Goal: Information Seeking & Learning: Find contact information

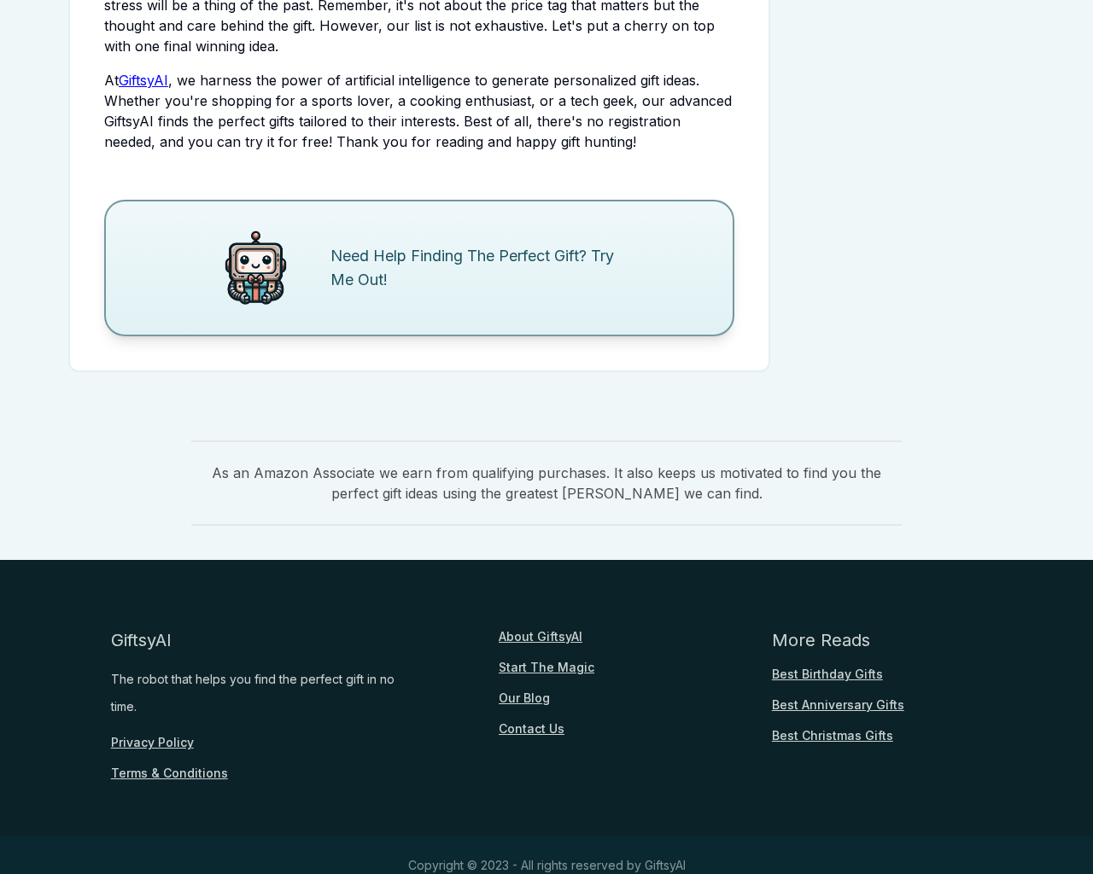
scroll to position [2084, 0]
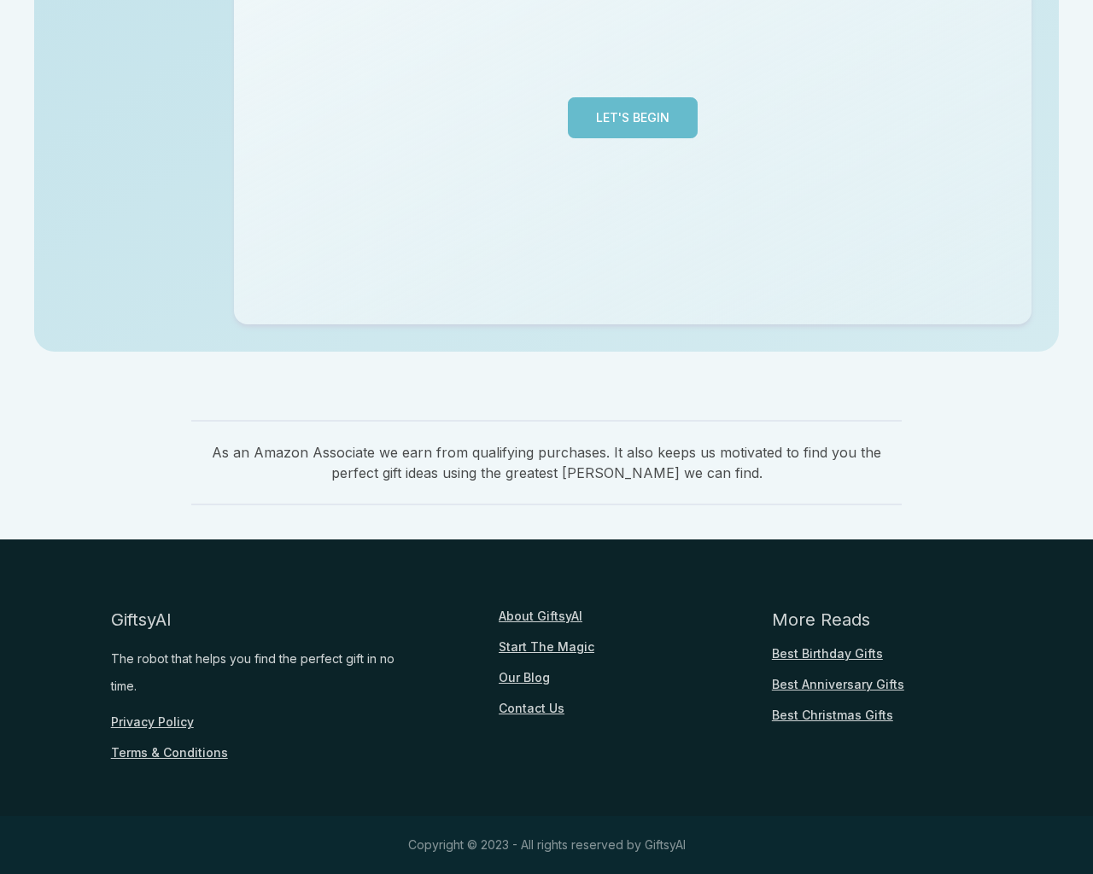
scroll to position [417, 0]
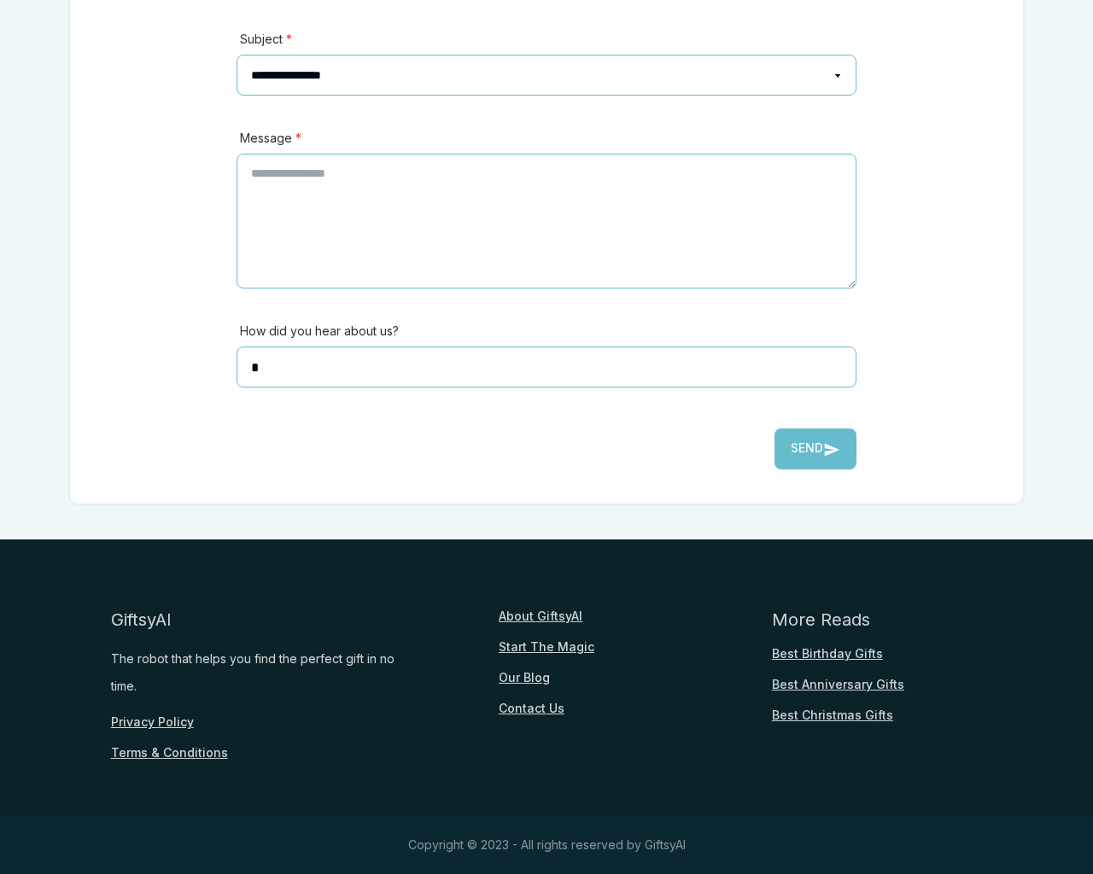
scroll to position [377, 0]
type textarea "**"
type input "**********"
type input "********"
select select "*******"
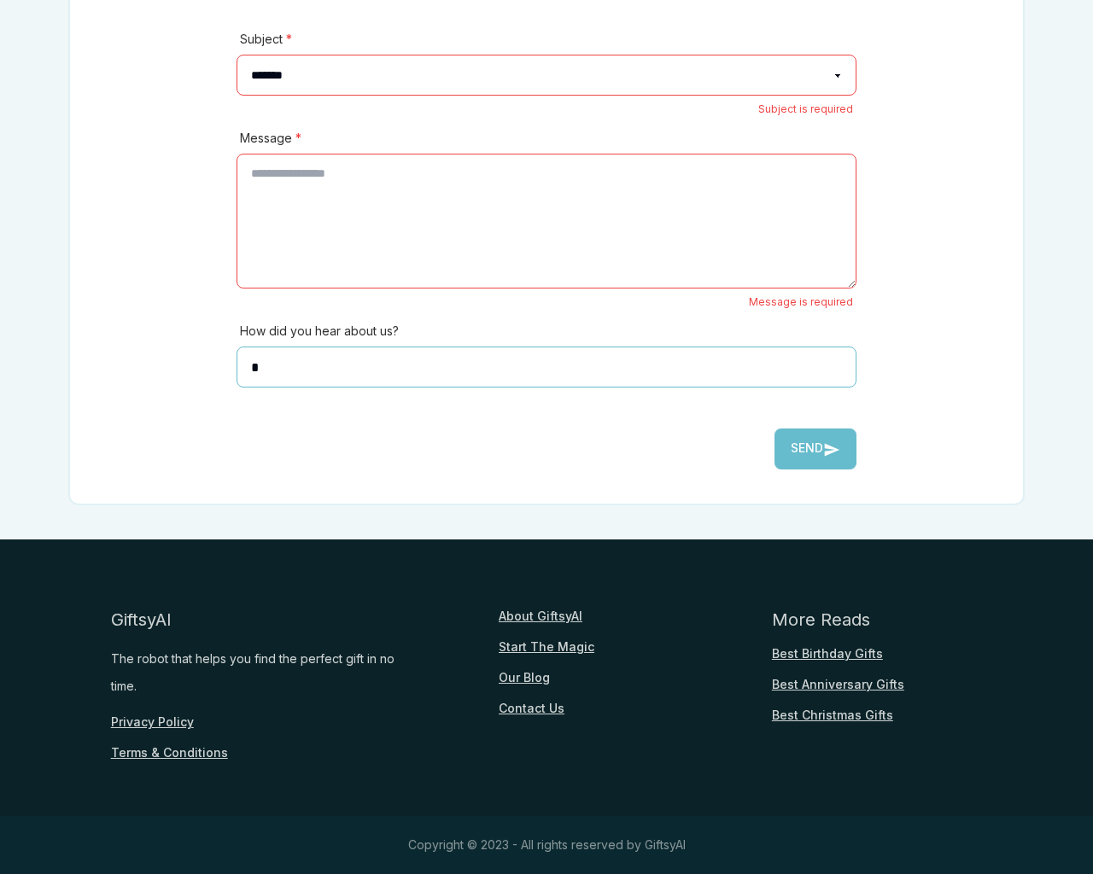
select select
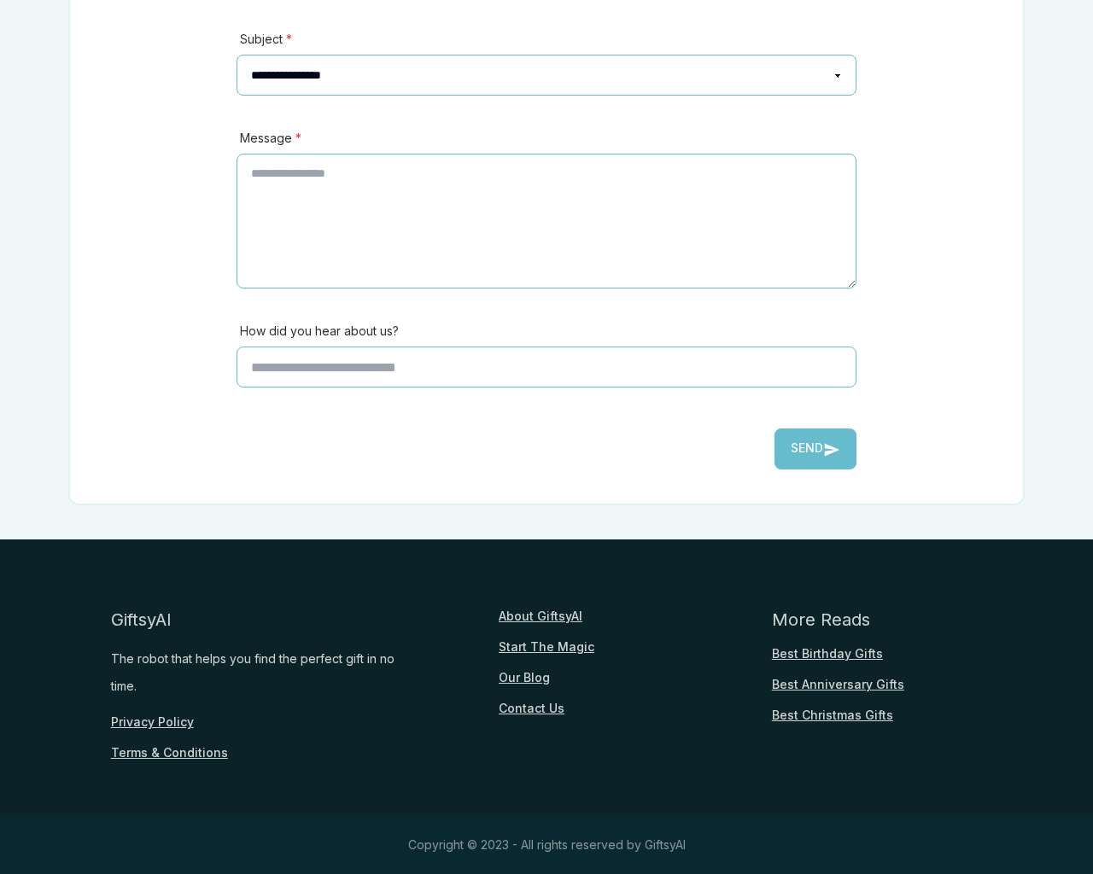
scroll to position [377, 0]
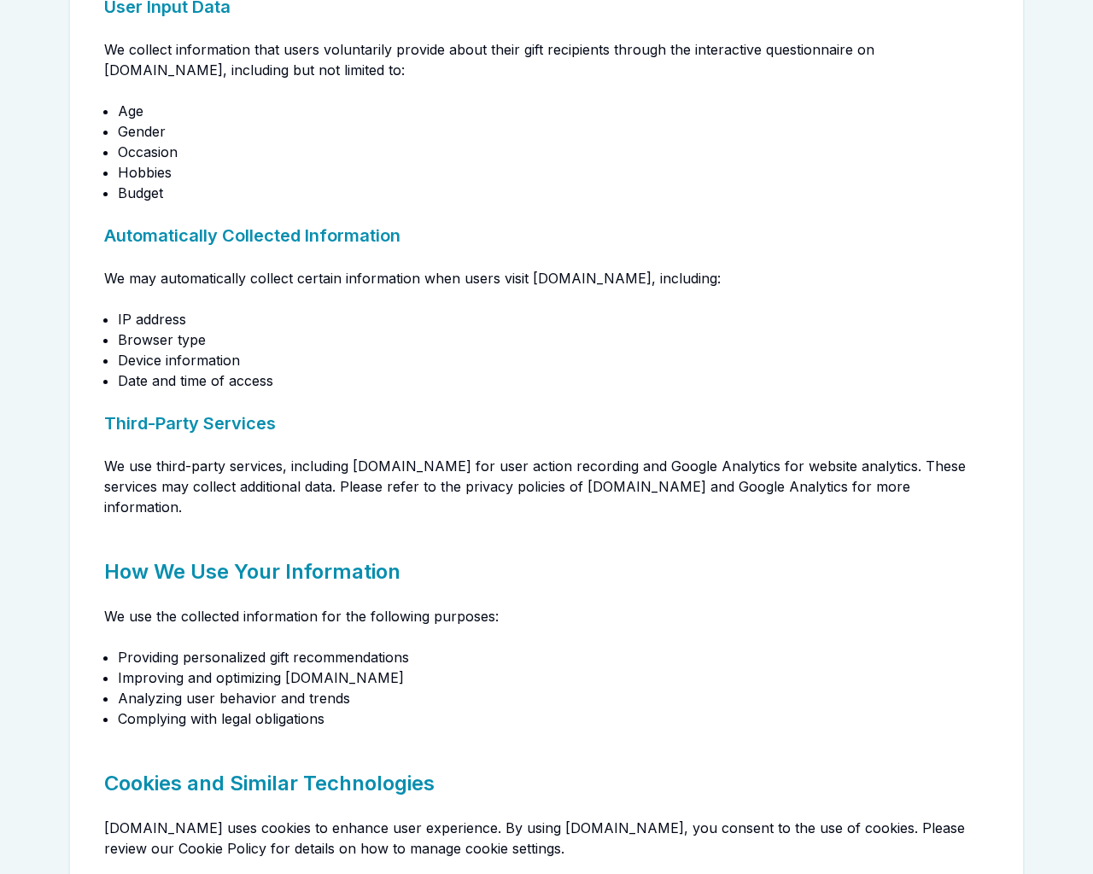
scroll to position [377, 0]
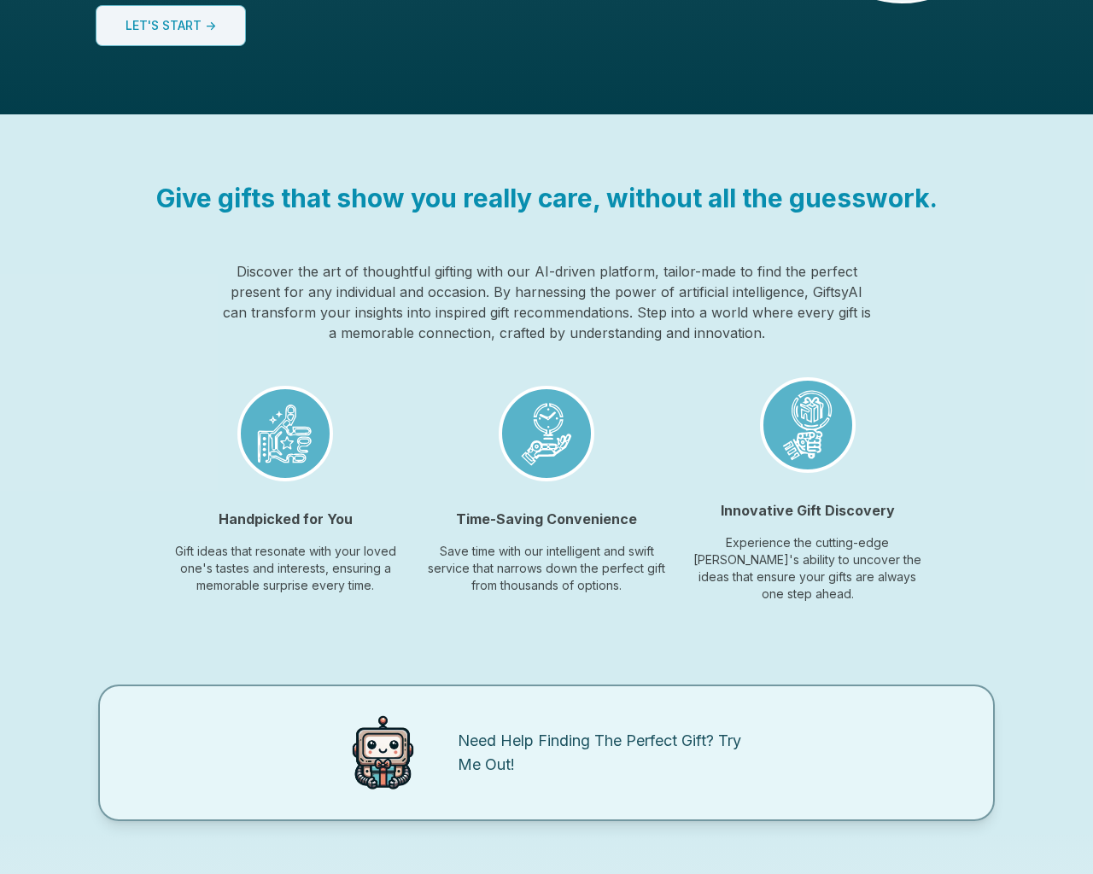
scroll to position [1278, 0]
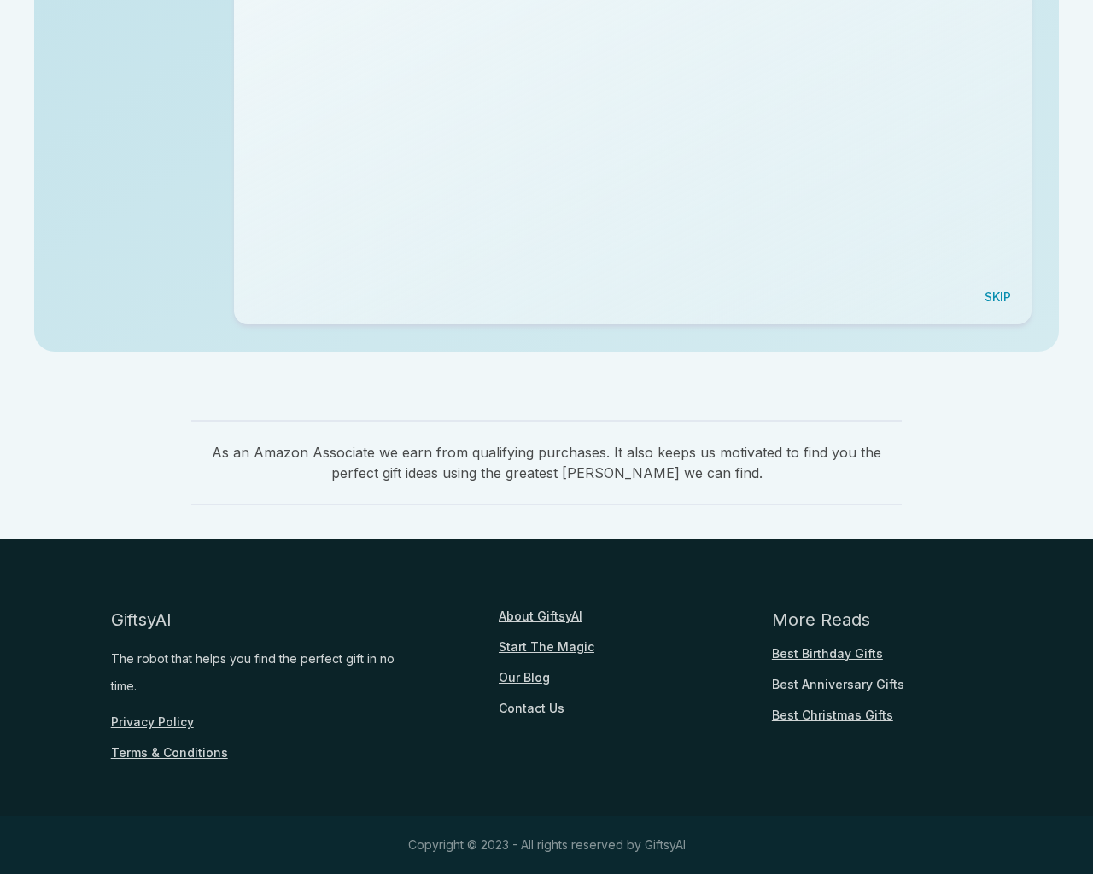
scroll to position [417, 0]
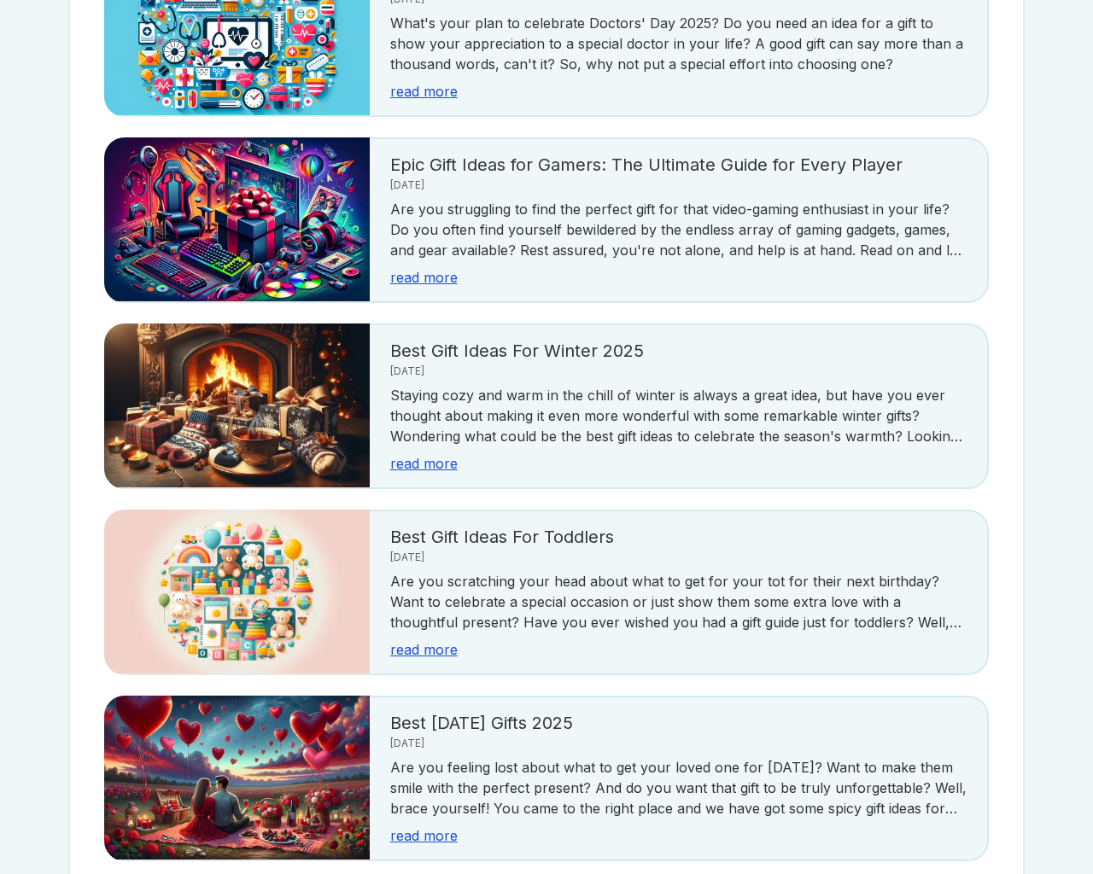
scroll to position [3034, 0]
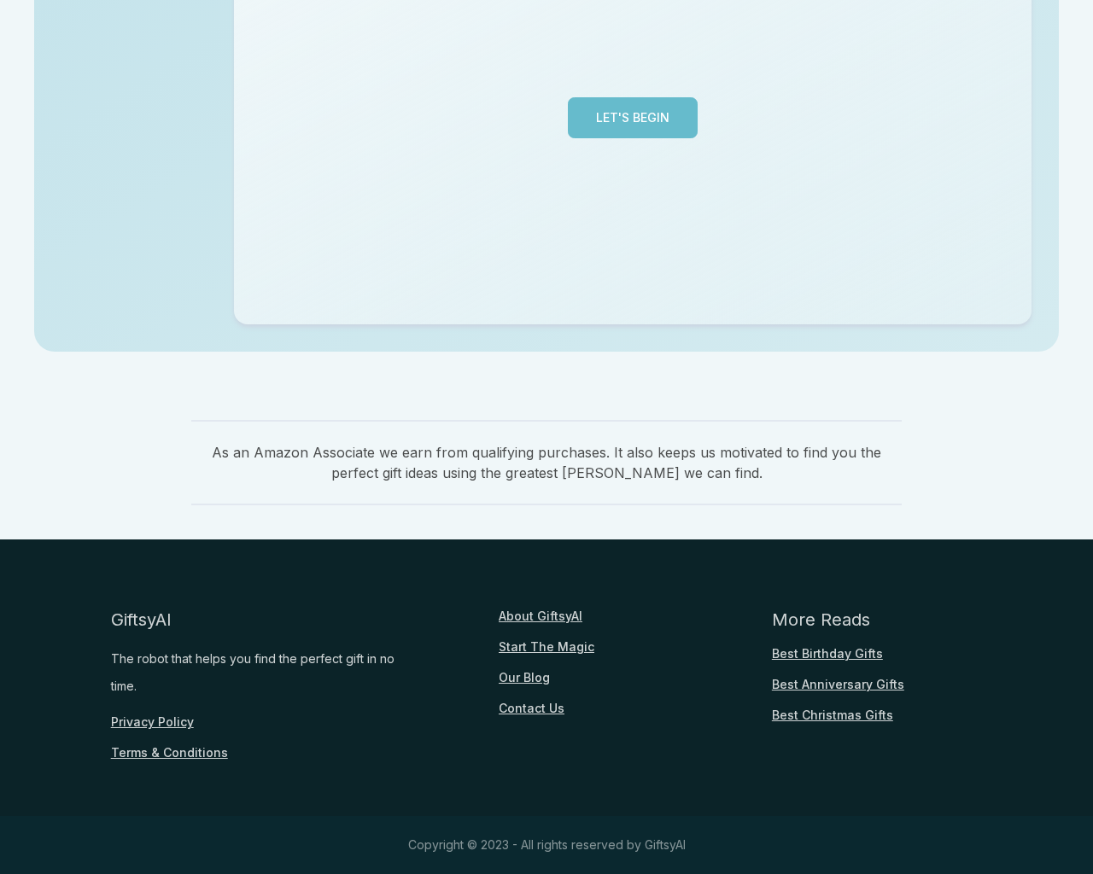
scroll to position [417, 0]
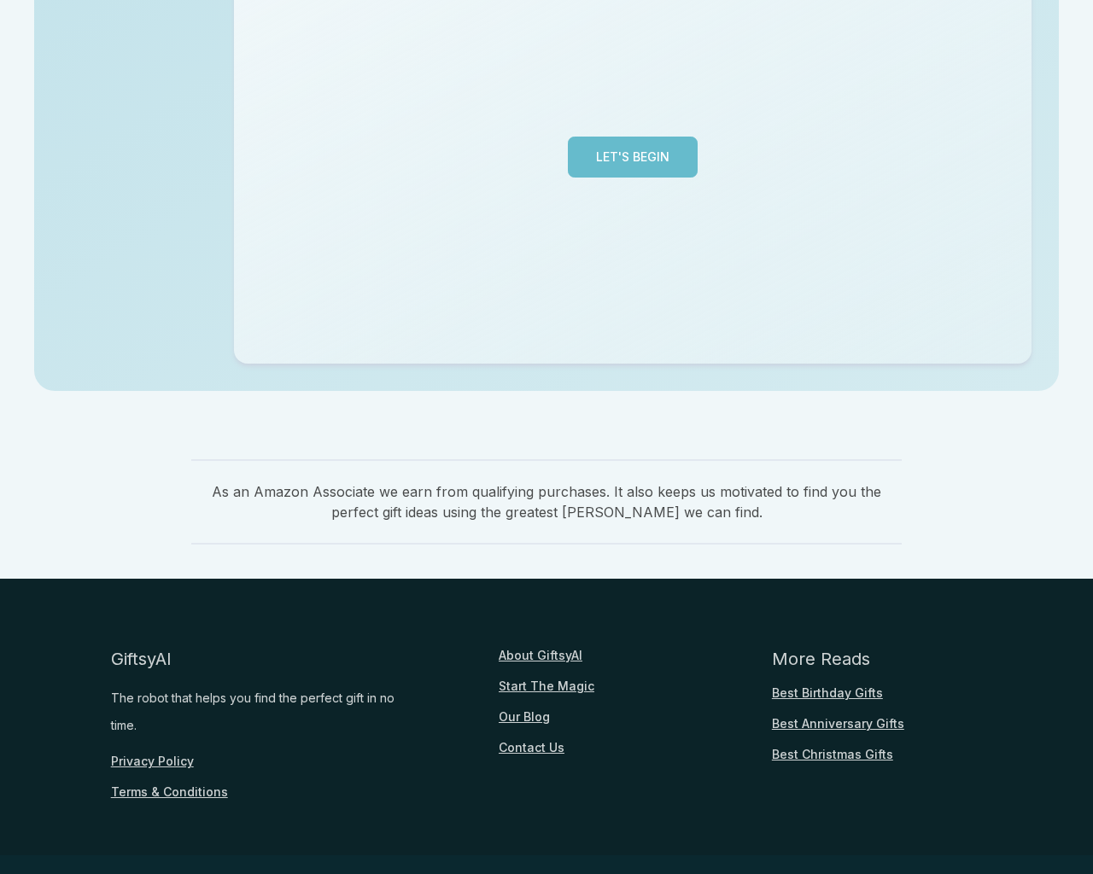
scroll to position [417, 0]
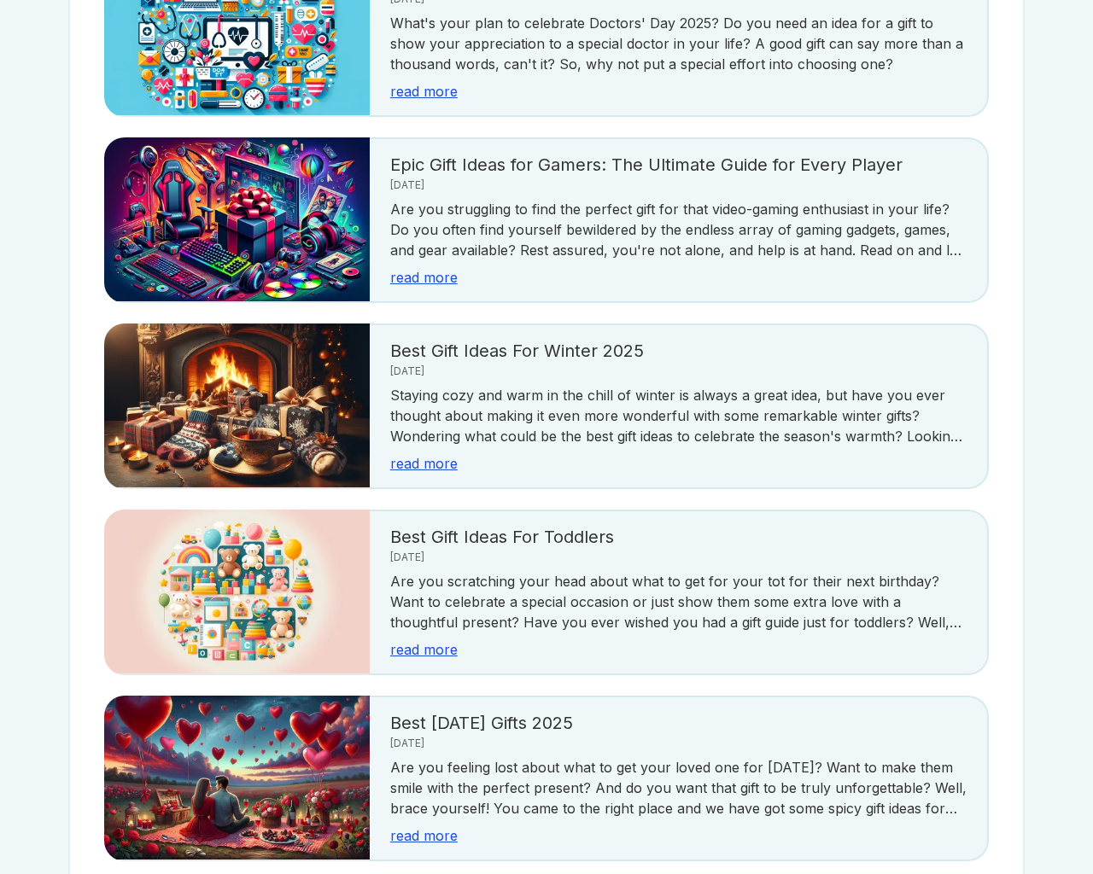
scroll to position [3034, 0]
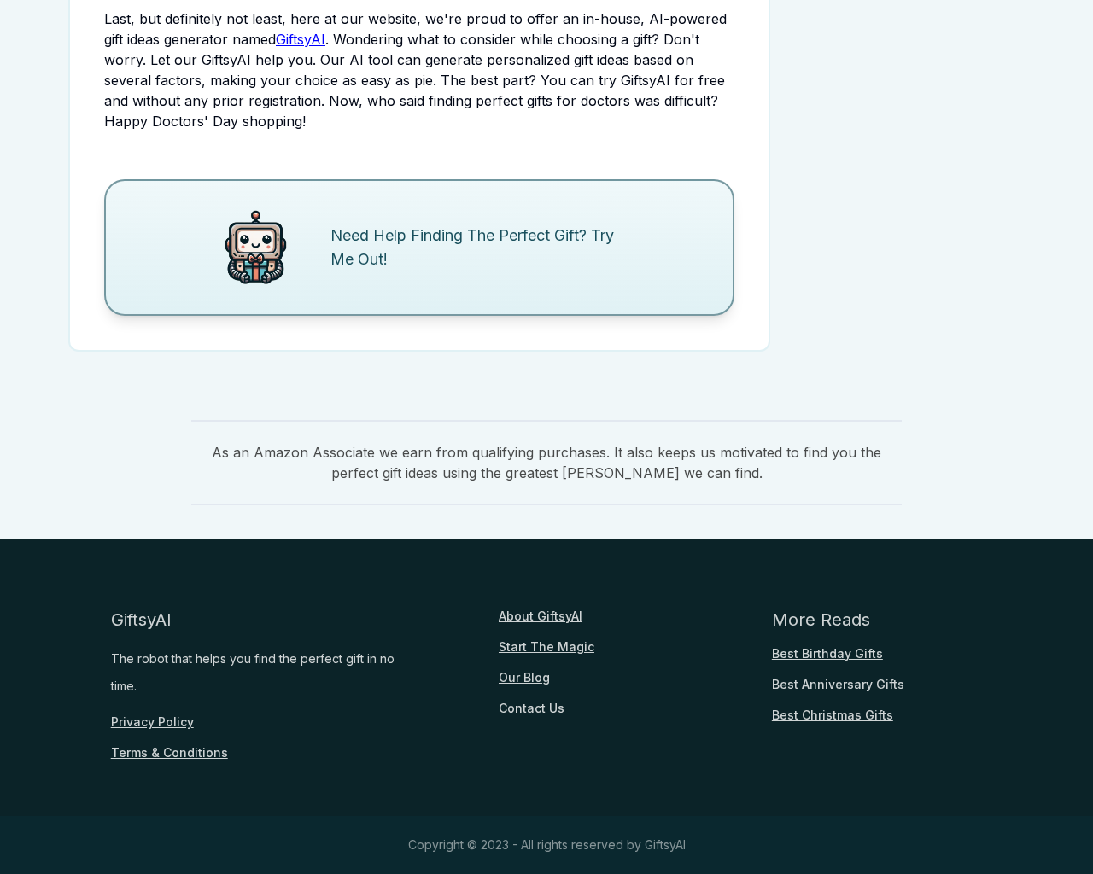
scroll to position [2073, 0]
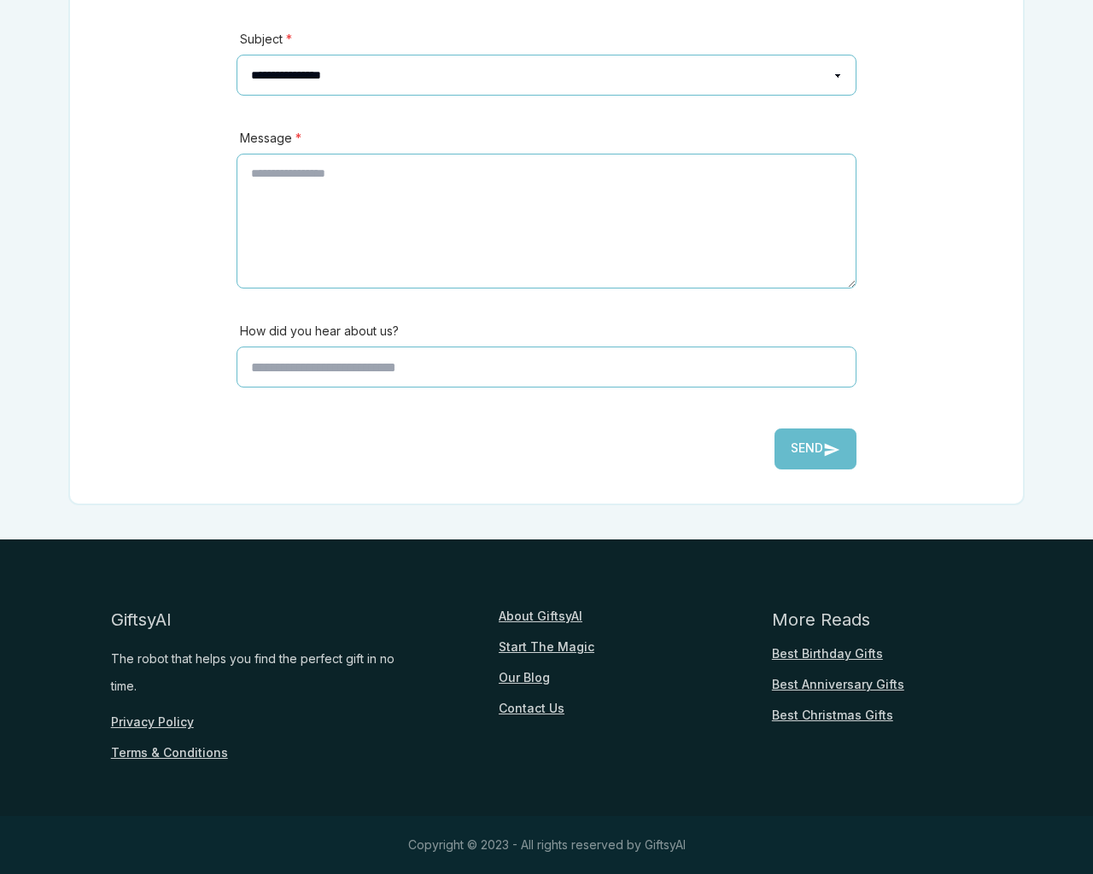
scroll to position [377, 0]
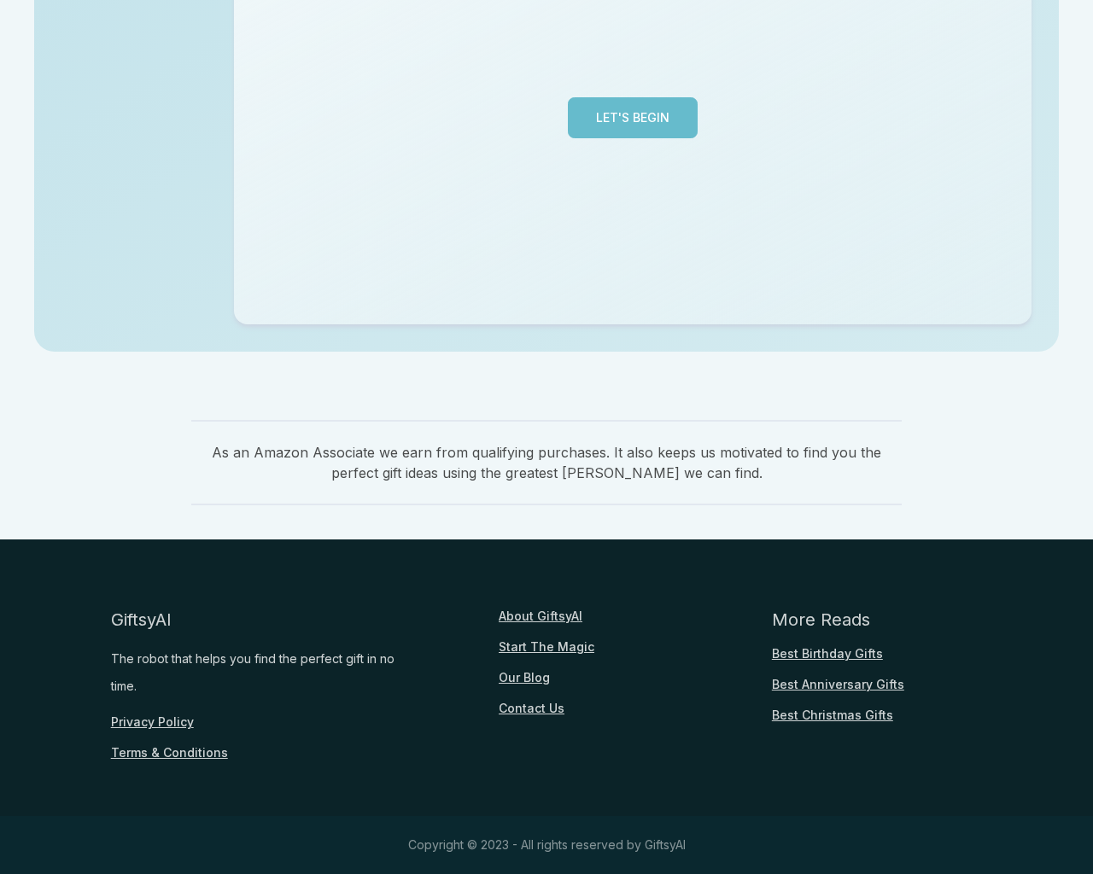
scroll to position [417, 0]
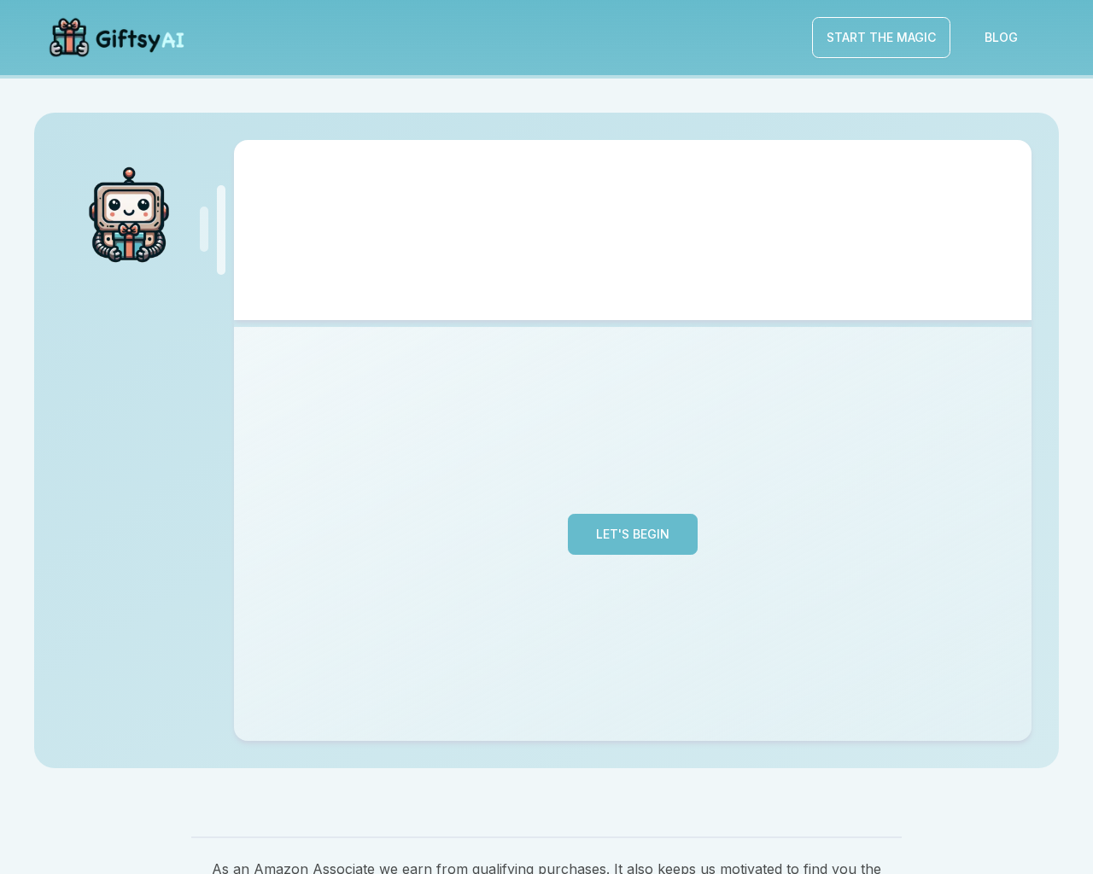
scroll to position [417, 0]
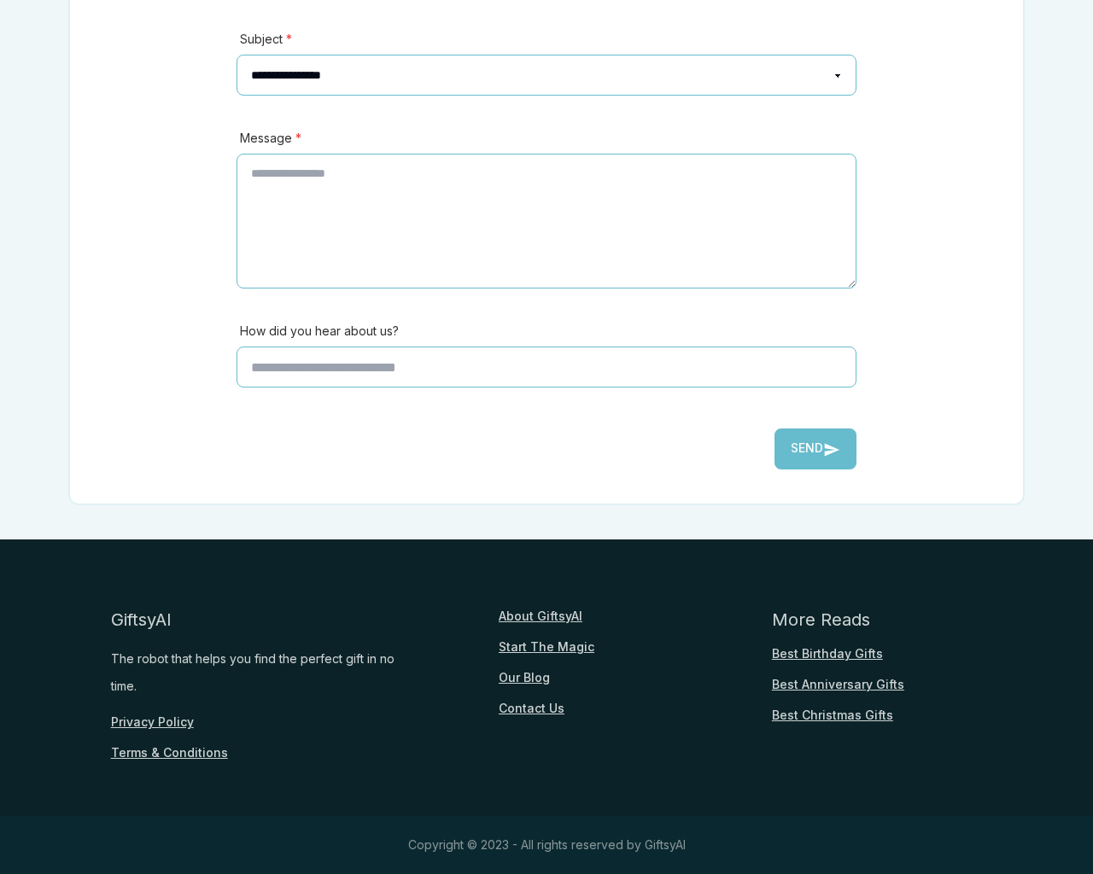
scroll to position [377, 0]
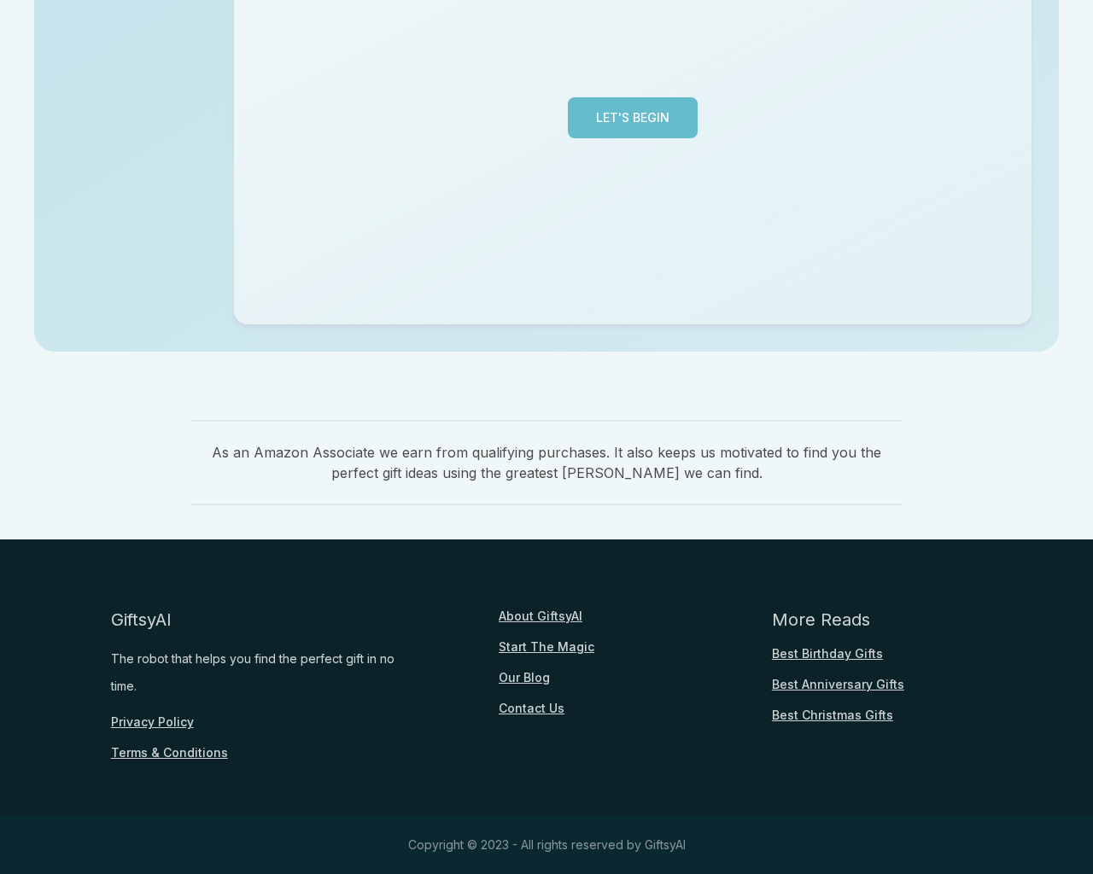
scroll to position [417, 0]
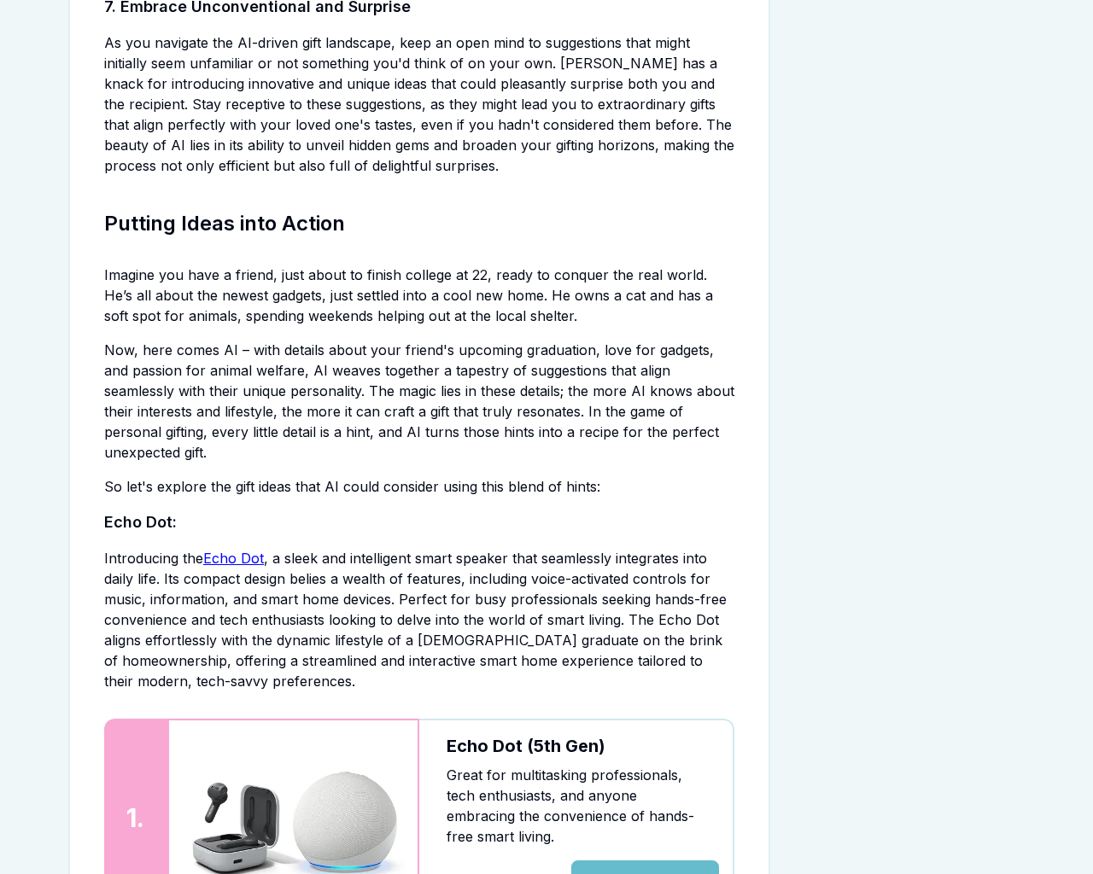
scroll to position [3928, 0]
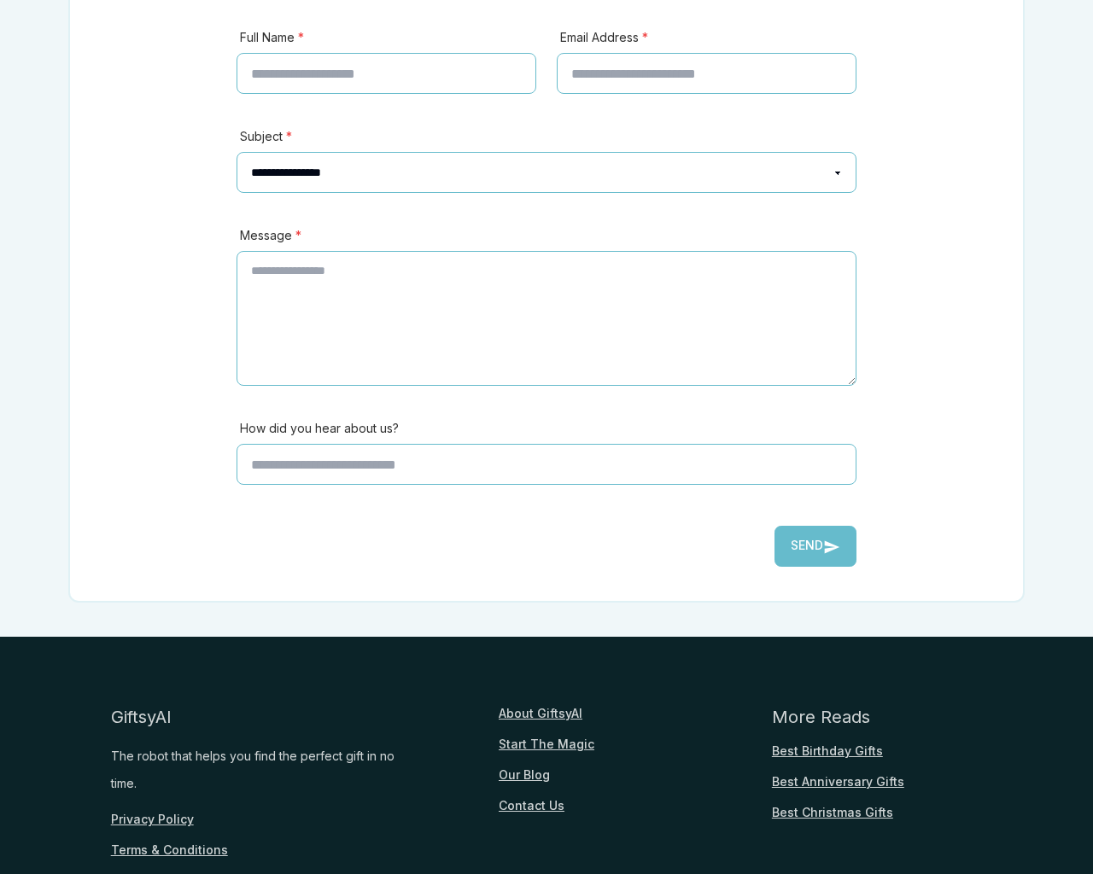
scroll to position [475, 0]
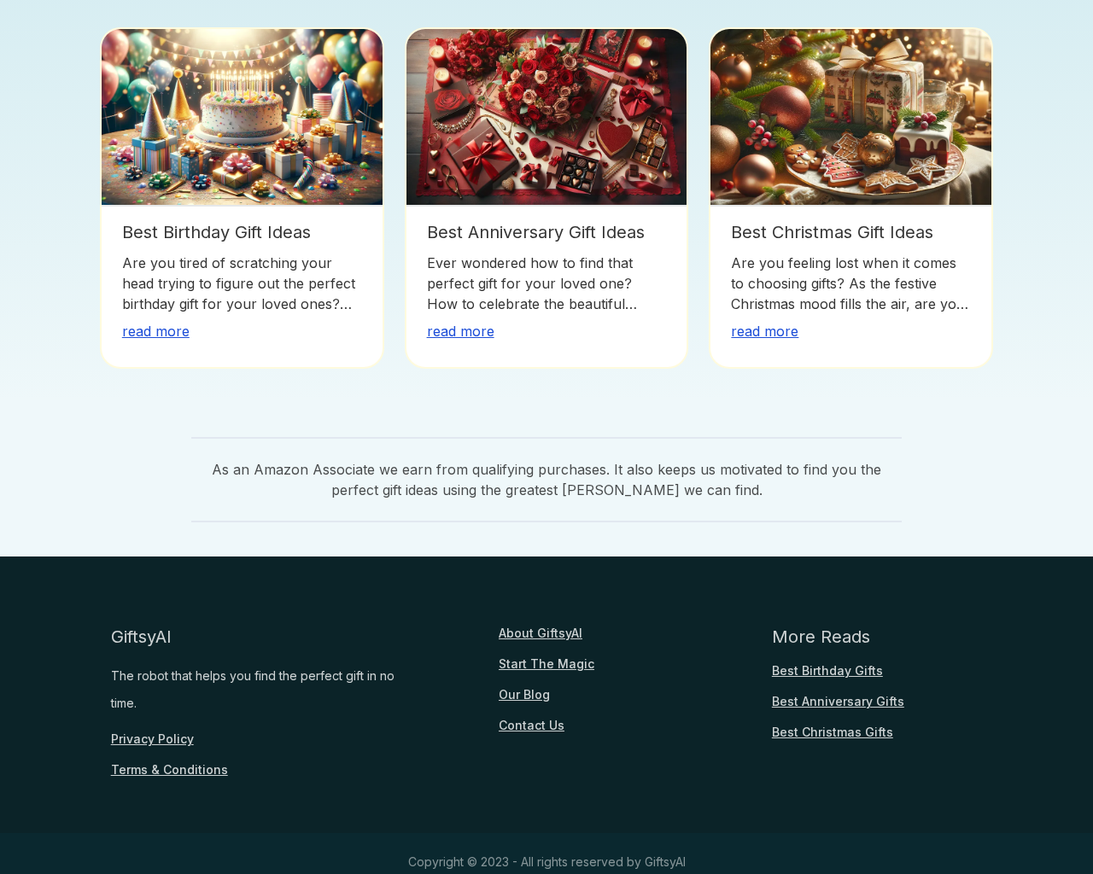
scroll to position [417, 0]
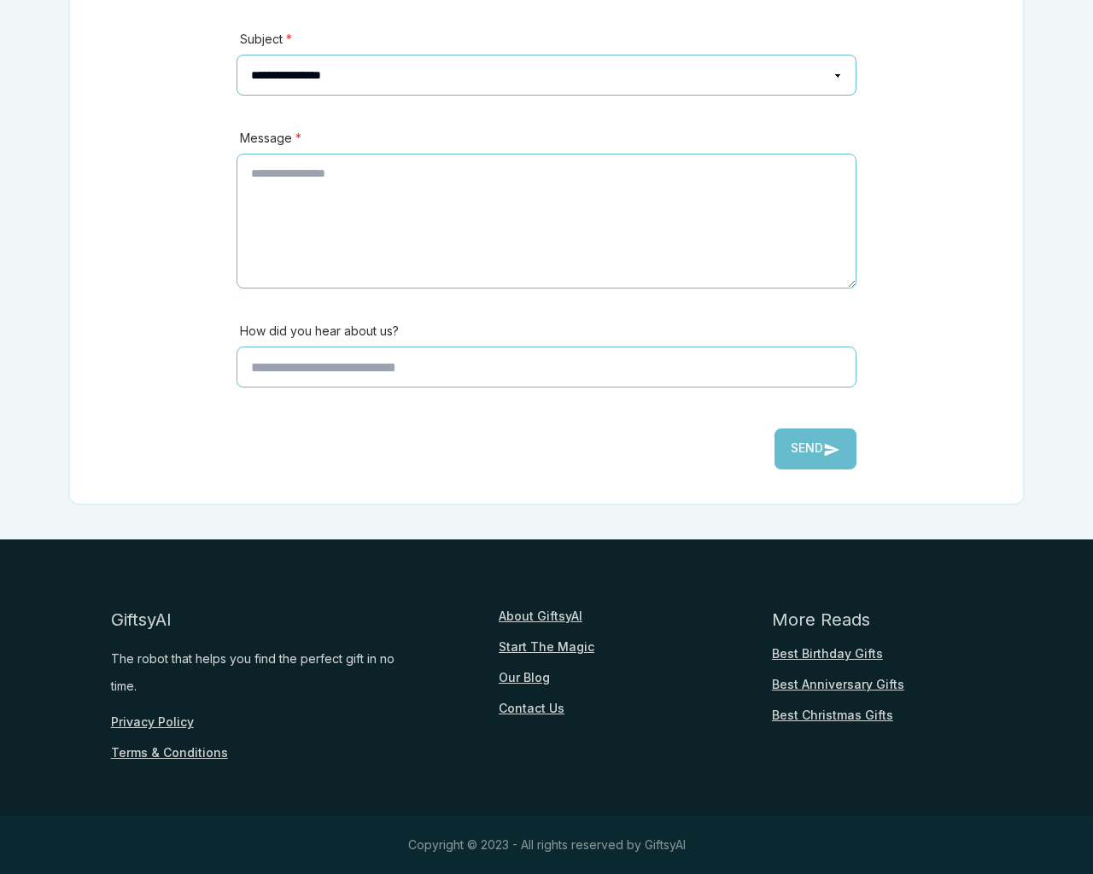
scroll to position [377, 0]
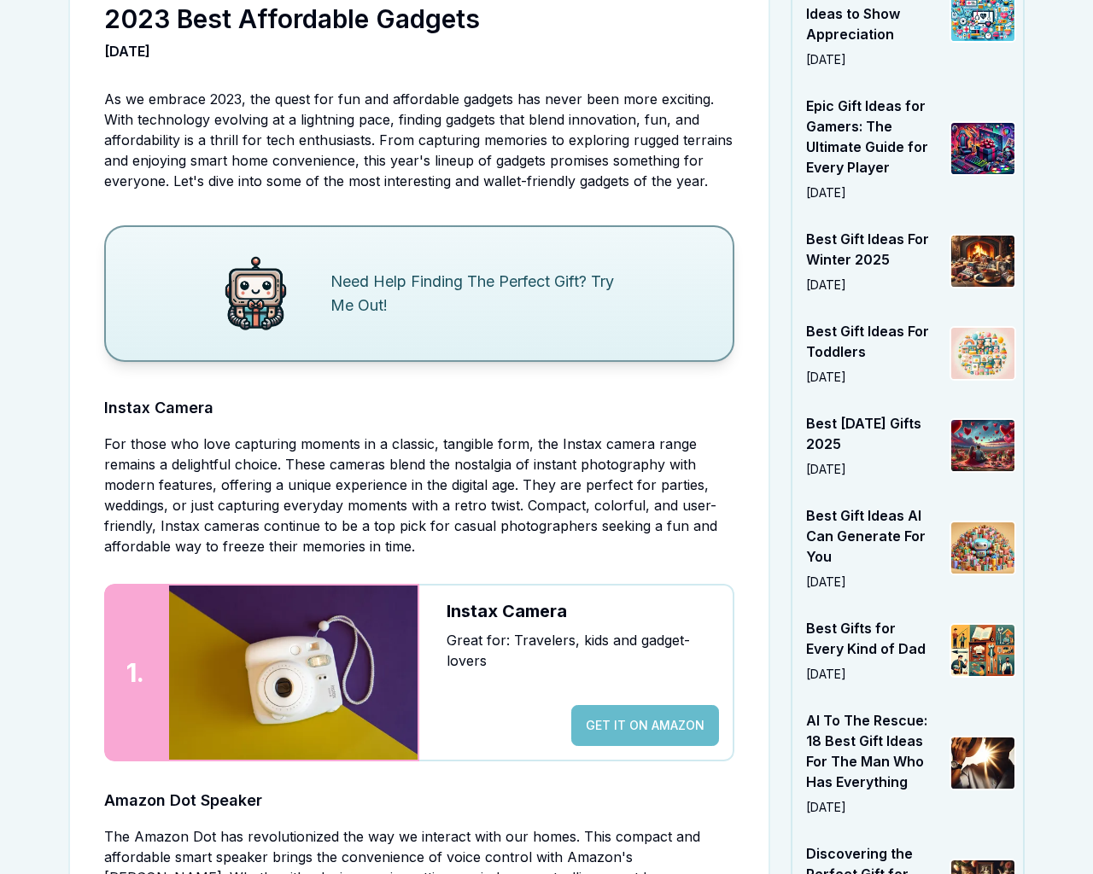
scroll to position [2009, 0]
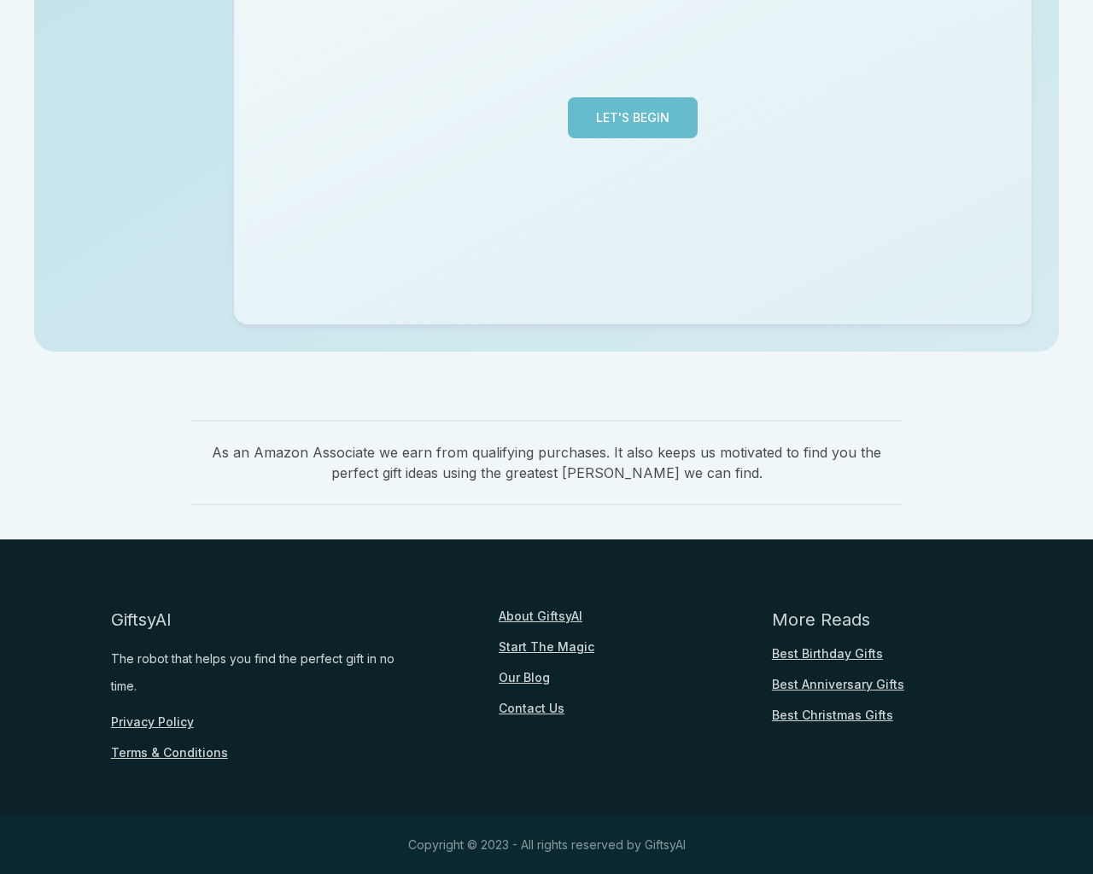
scroll to position [417, 0]
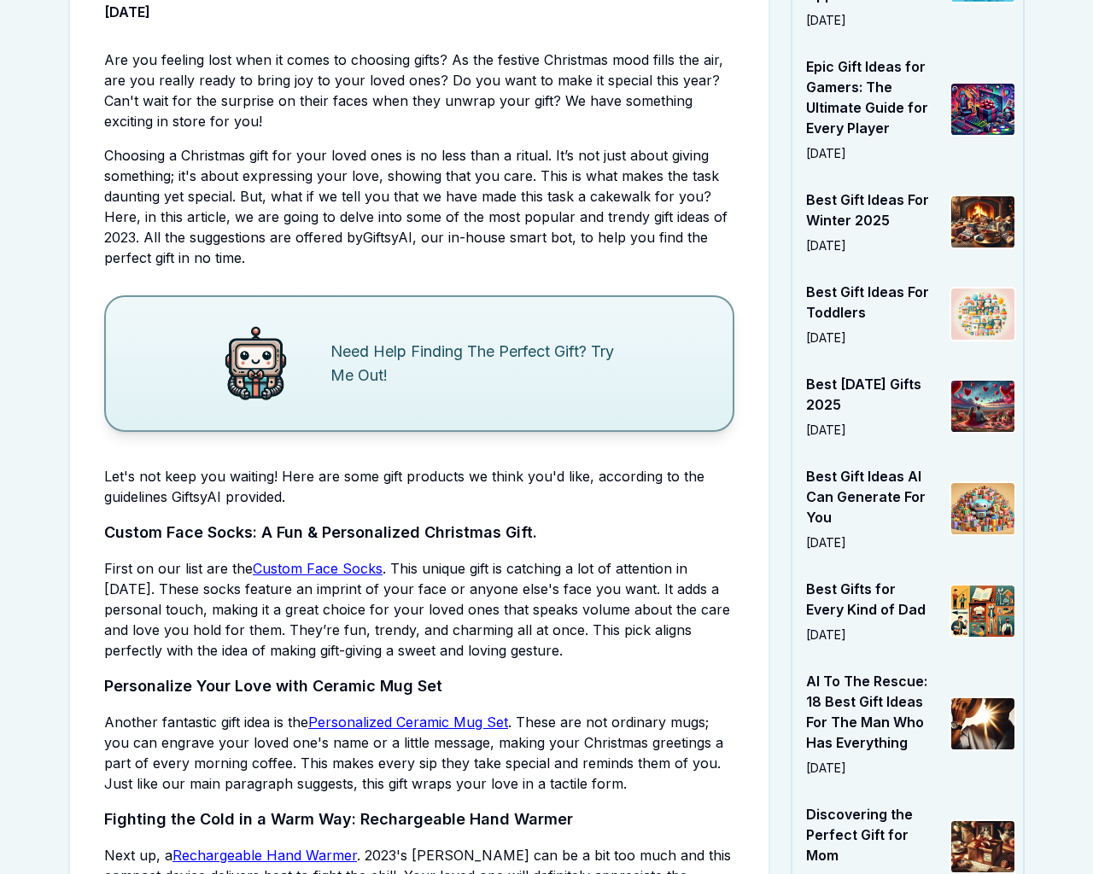
scroll to position [3580, 0]
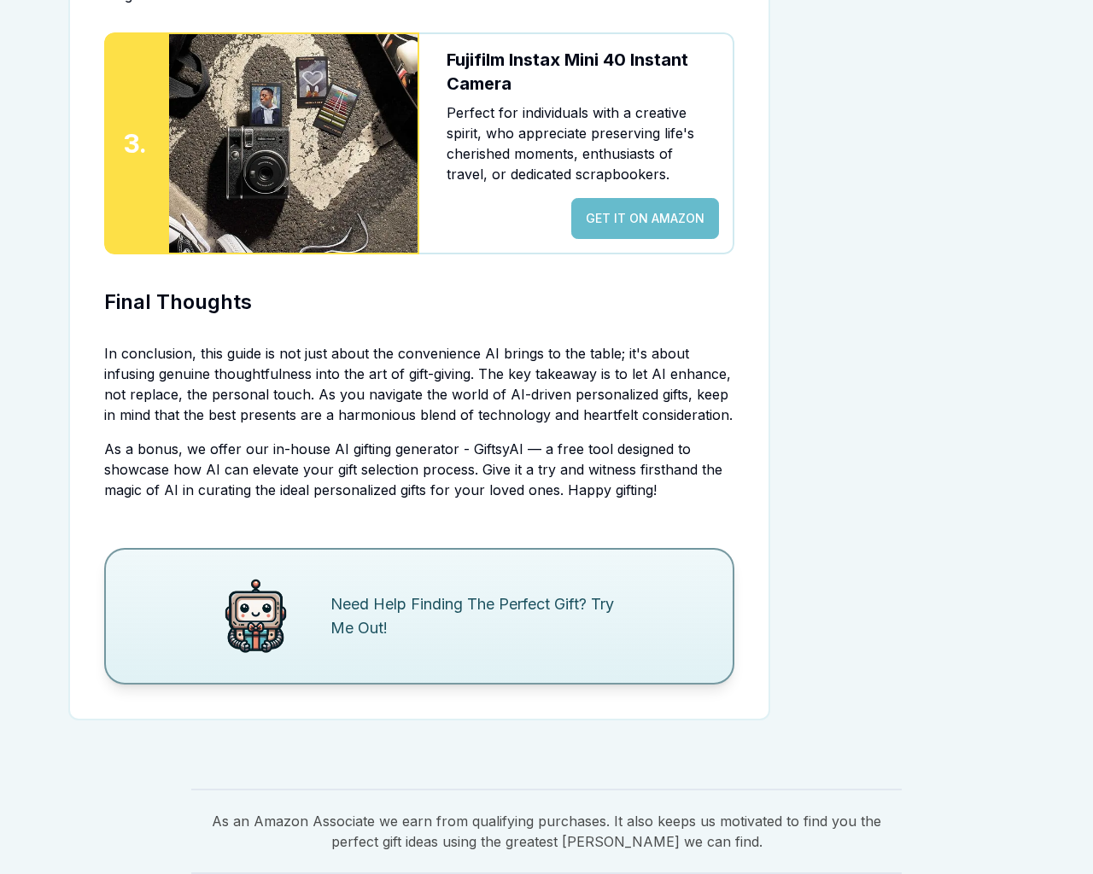
scroll to position [3928, 0]
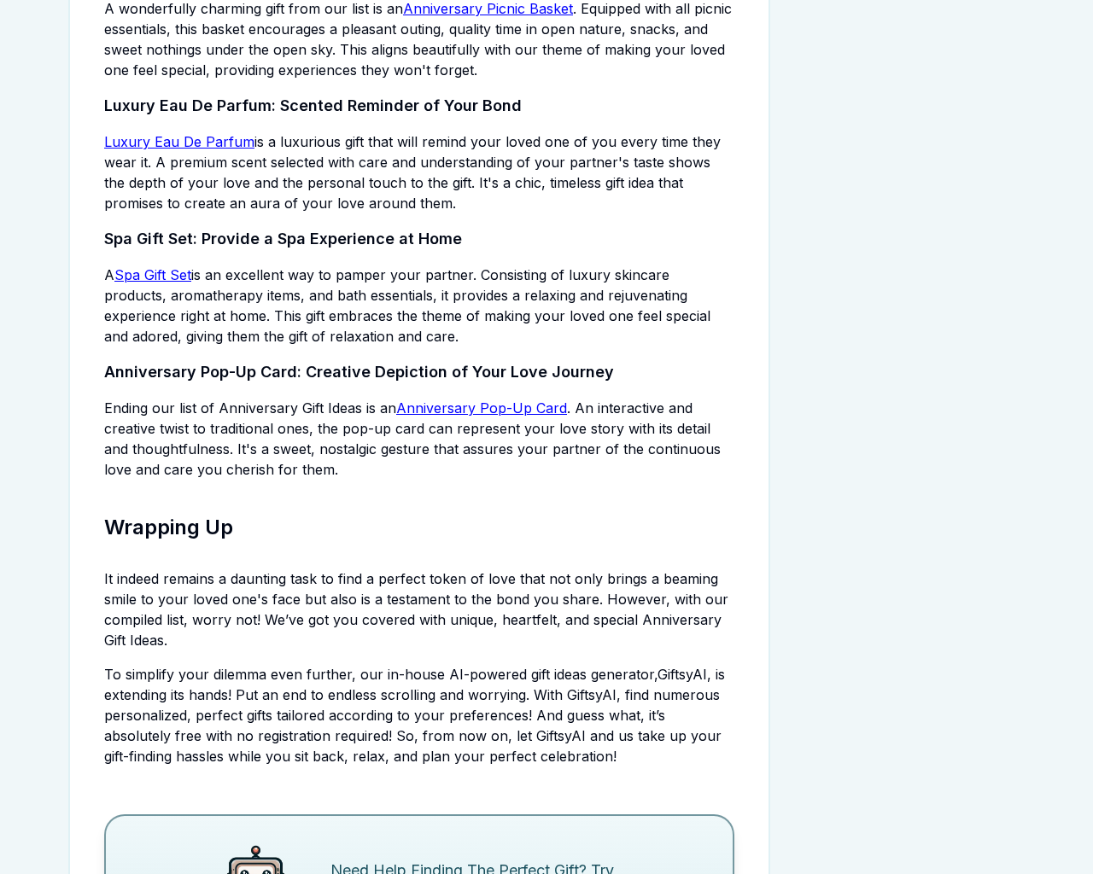
scroll to position [4605, 0]
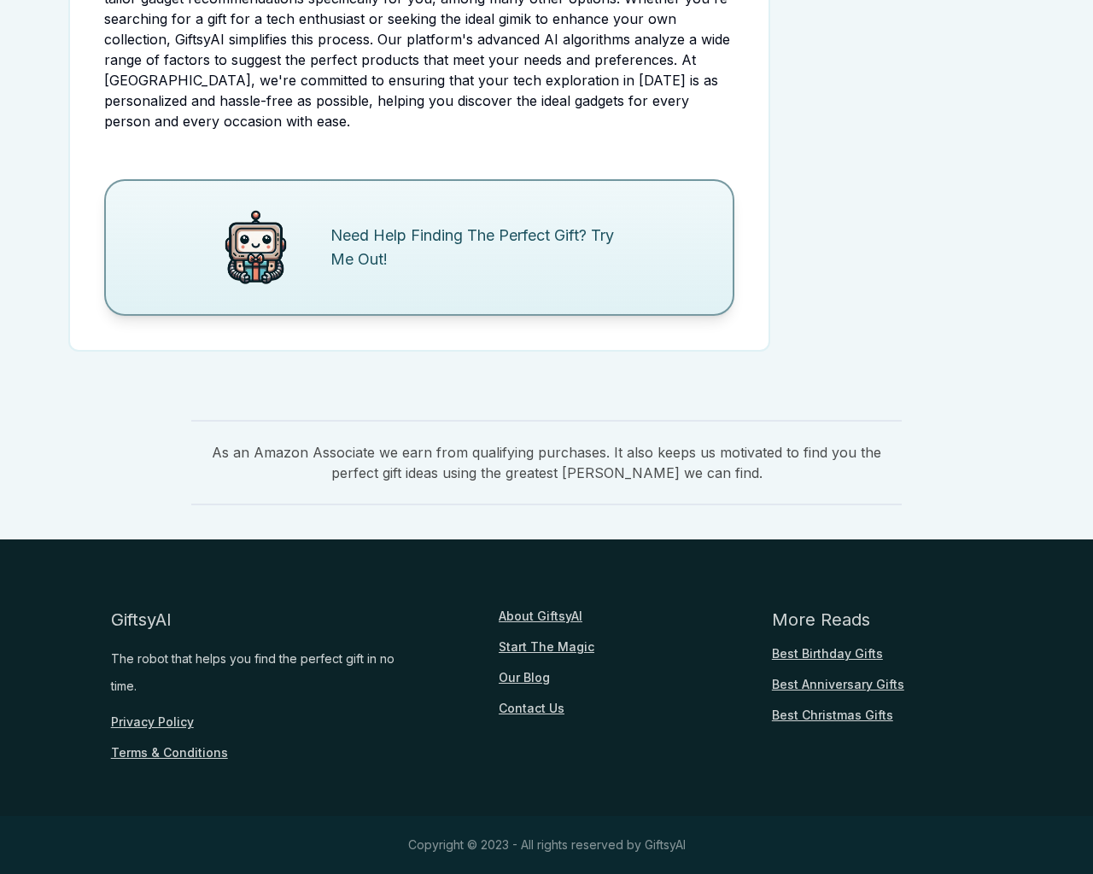
scroll to position [2009, 0]
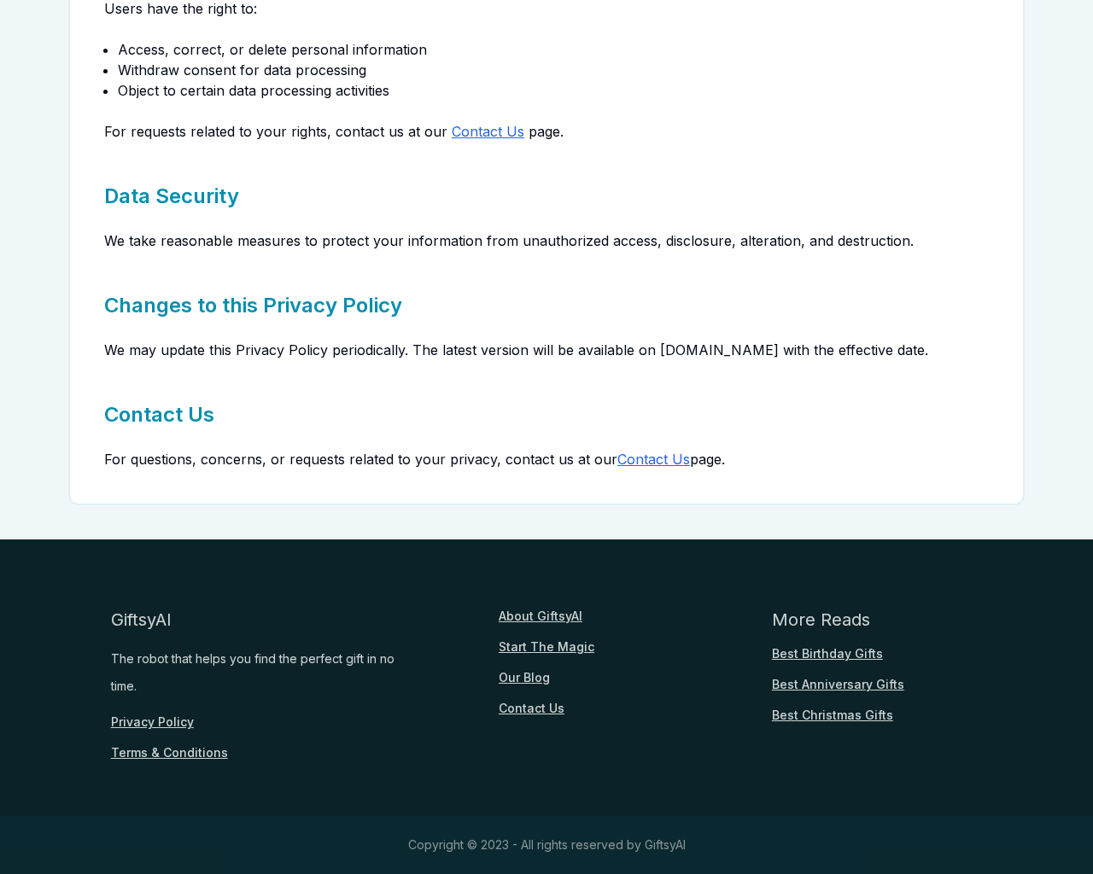
scroll to position [1517, 0]
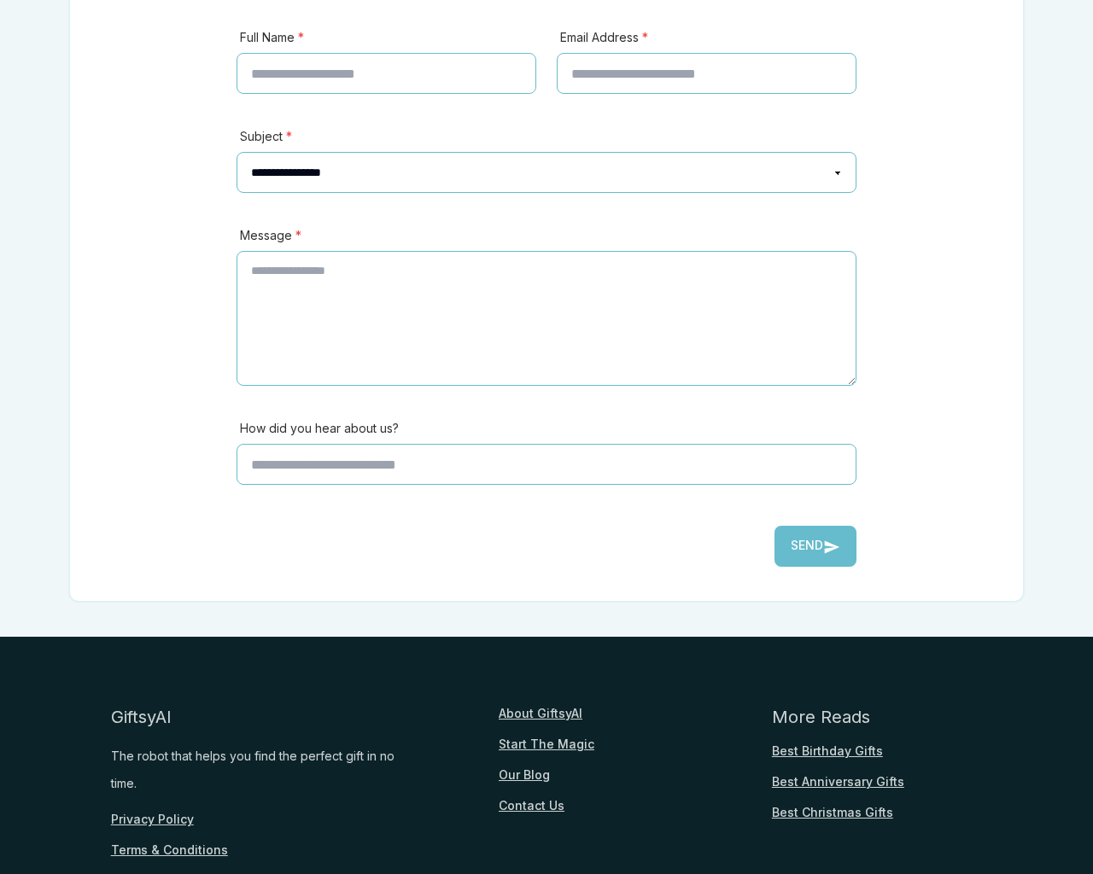
scroll to position [475, 0]
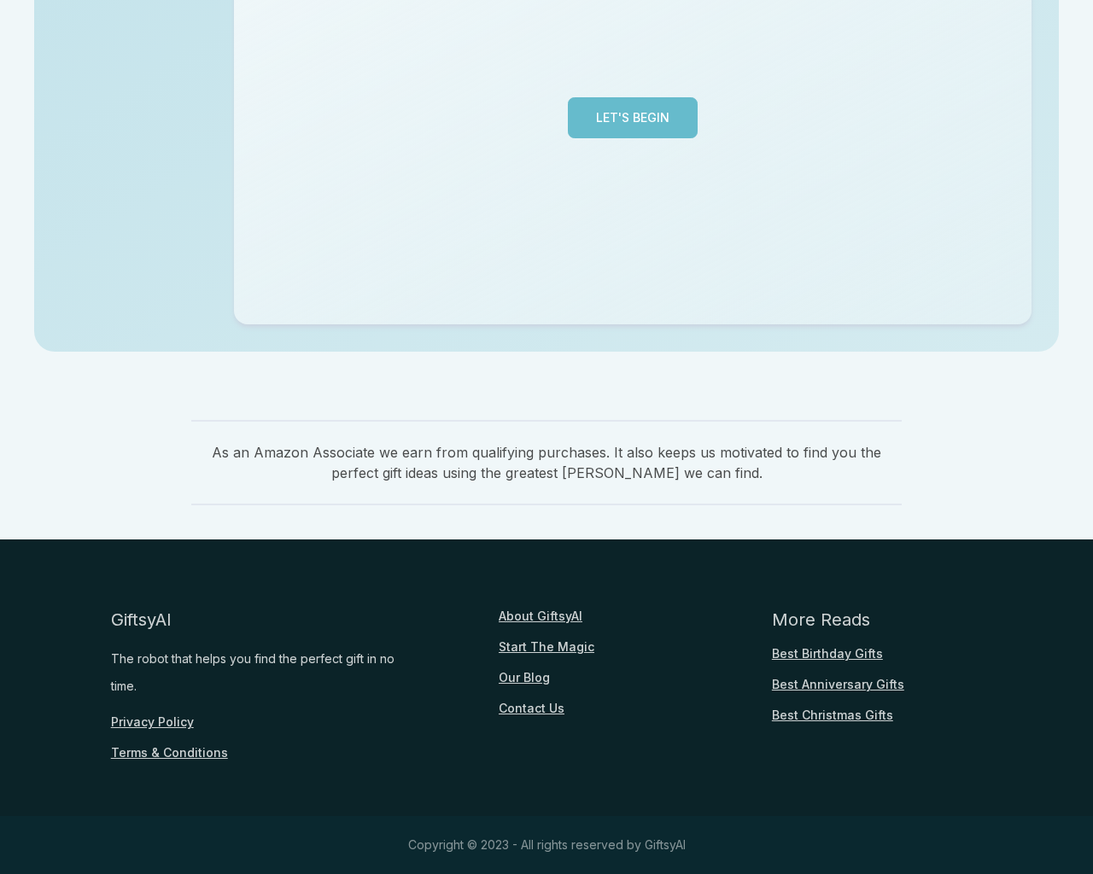
scroll to position [417, 0]
